Goal: Navigation & Orientation: Find specific page/section

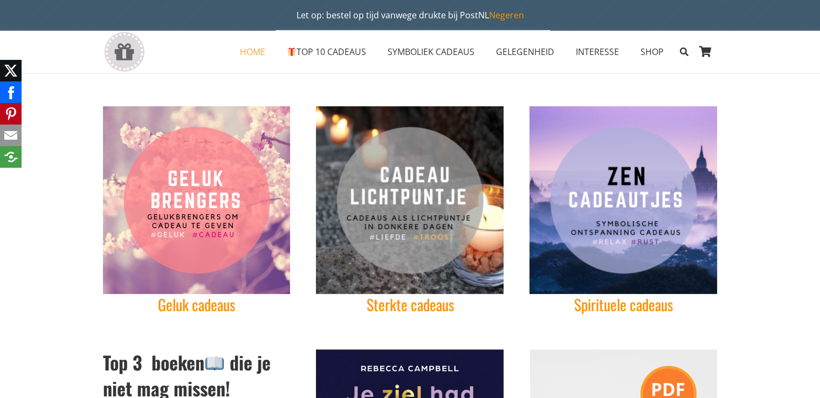
scroll to position [300, 0]
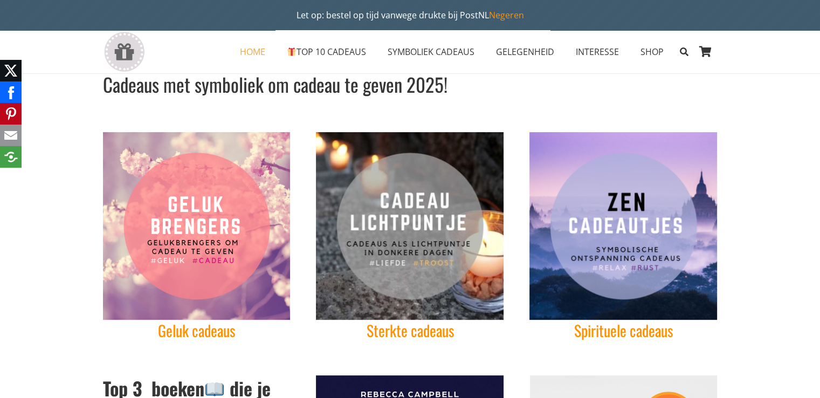
click at [585, 218] on img "Ontspanning cadeaus relax cadeautjes Zen inspirerendwinkelen" at bounding box center [624, 226] width 188 height 188
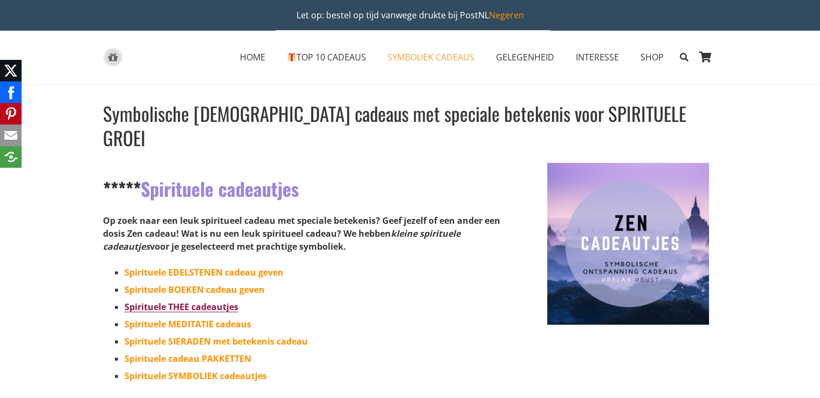
click at [225, 301] on link "Spirituele THEE cadeautjes" at bounding box center [182, 307] width 114 height 12
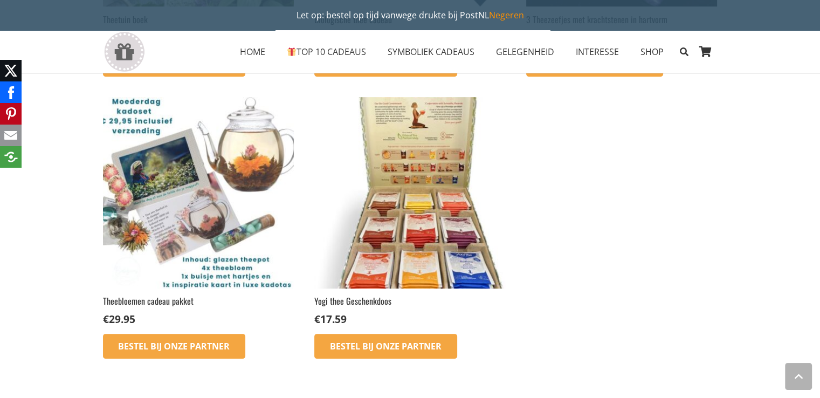
scroll to position [476, 0]
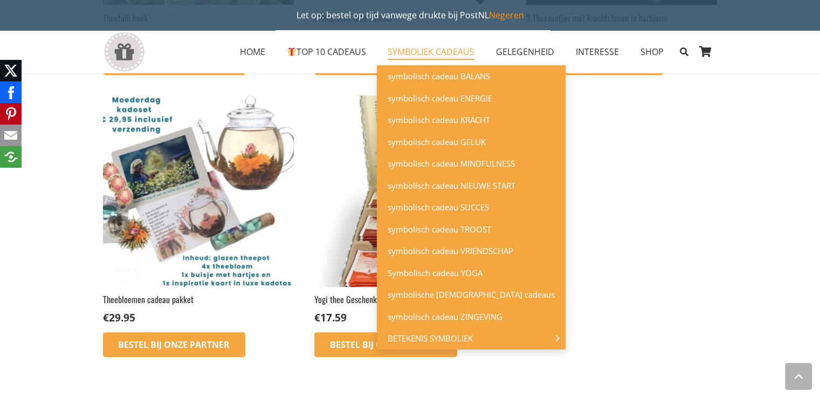
click at [420, 55] on span "SYMBOLIEK CADEAUS" at bounding box center [431, 52] width 87 height 12
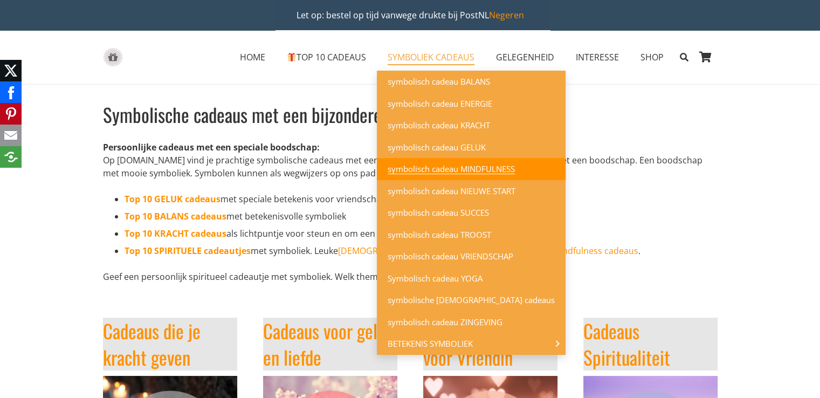
click at [438, 171] on span "symbolisch cadeau MINDFULNESS" at bounding box center [451, 168] width 127 height 11
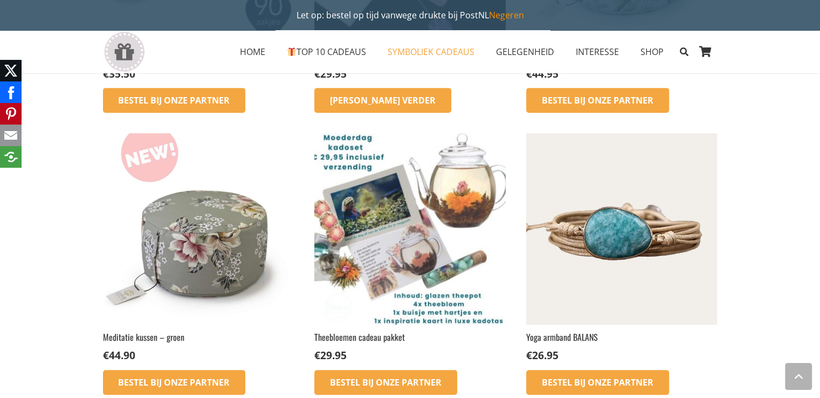
scroll to position [550, 0]
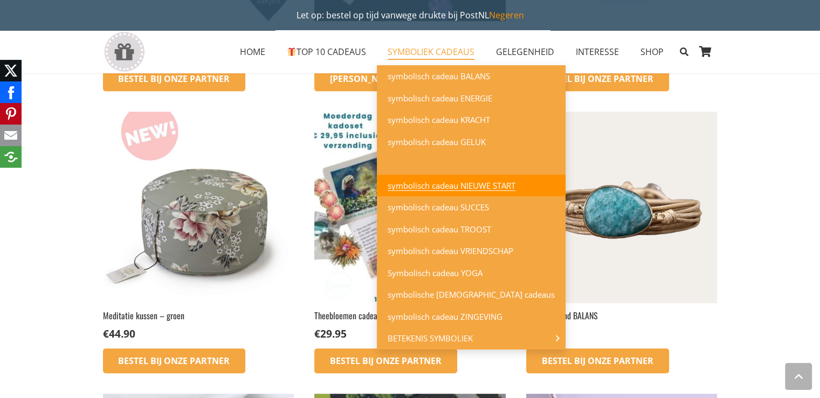
click at [434, 189] on span "symbolisch cadeau NIEUWE START" at bounding box center [452, 185] width 128 height 11
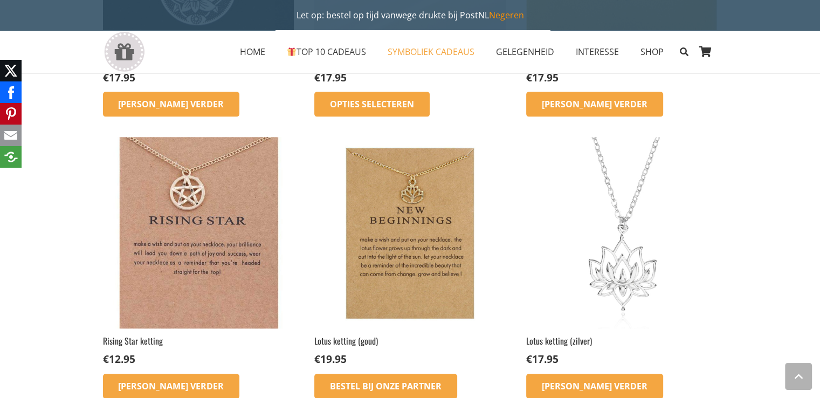
scroll to position [1057, 0]
